Goal: Navigation & Orientation: Find specific page/section

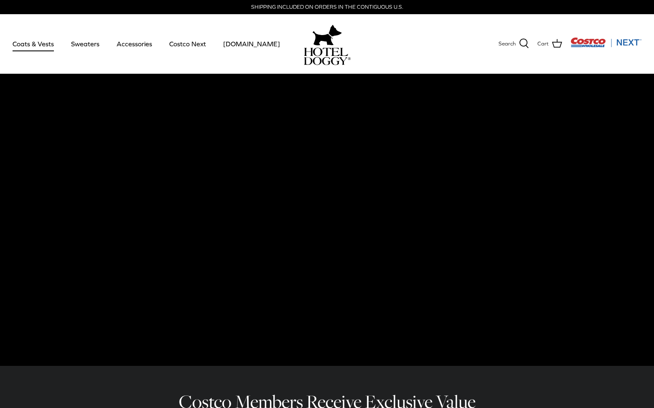
click at [36, 45] on link "Coats & Vests" at bounding box center [33, 44] width 56 height 28
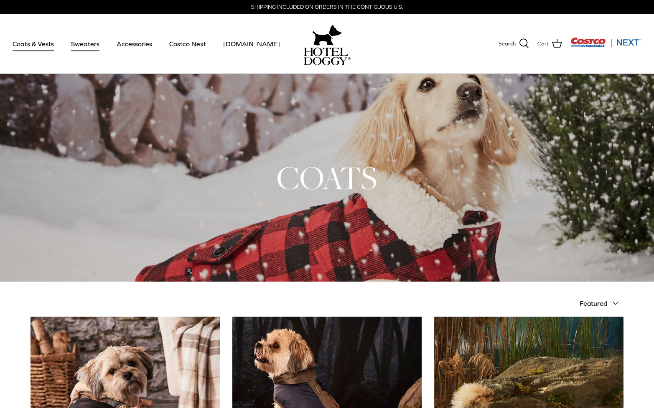
click at [87, 47] on link "Sweaters" at bounding box center [84, 44] width 43 height 28
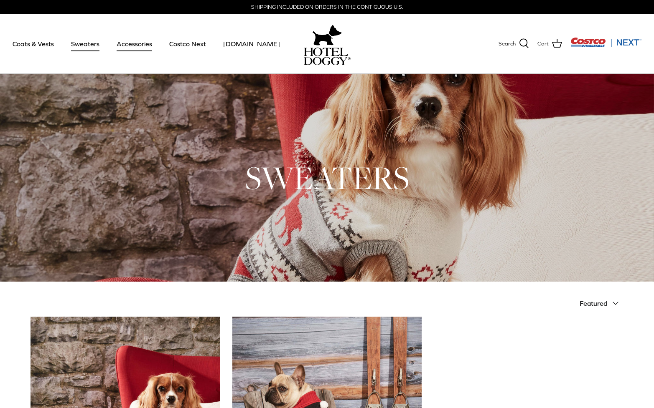
click at [133, 45] on link "Accessories" at bounding box center [134, 44] width 51 height 28
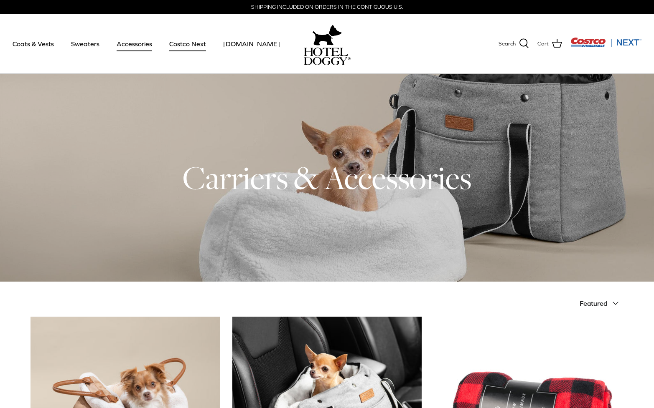
click at [192, 47] on link "Costco Next" at bounding box center [188, 44] width 52 height 28
